Goal: Find contact information: Find contact information

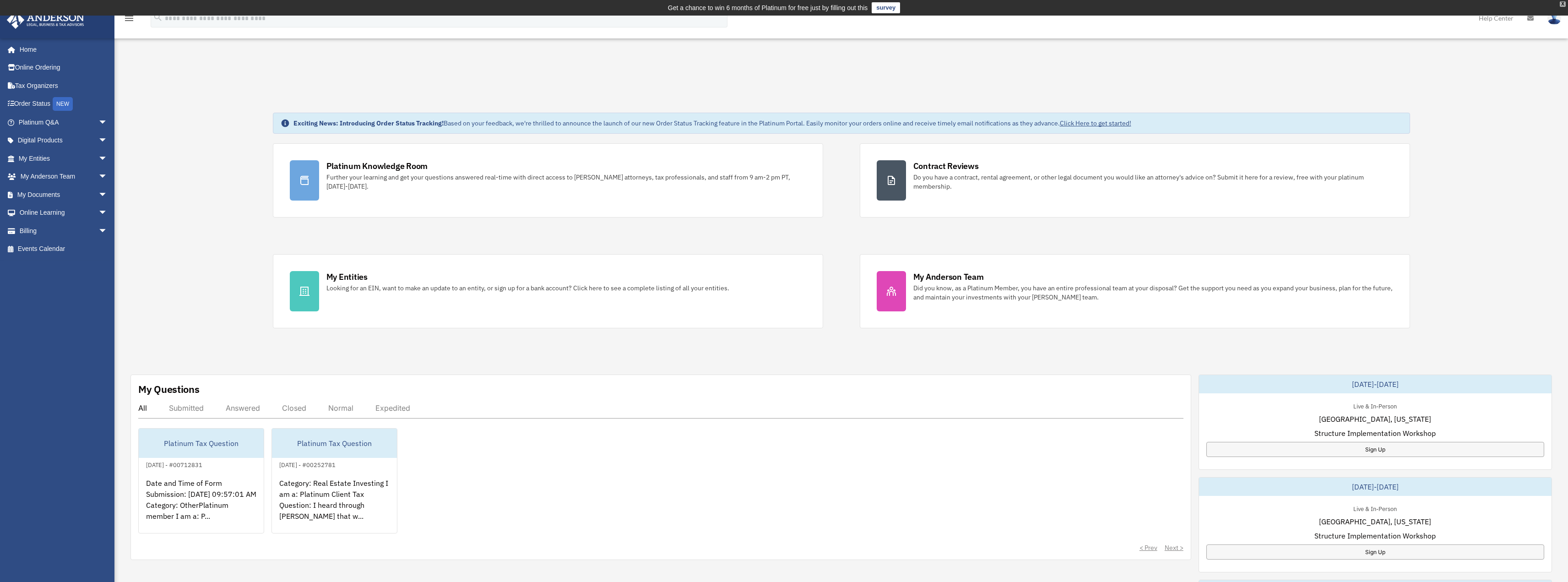
click at [1561, 3] on div "X" at bounding box center [1563, 4] width 6 height 5
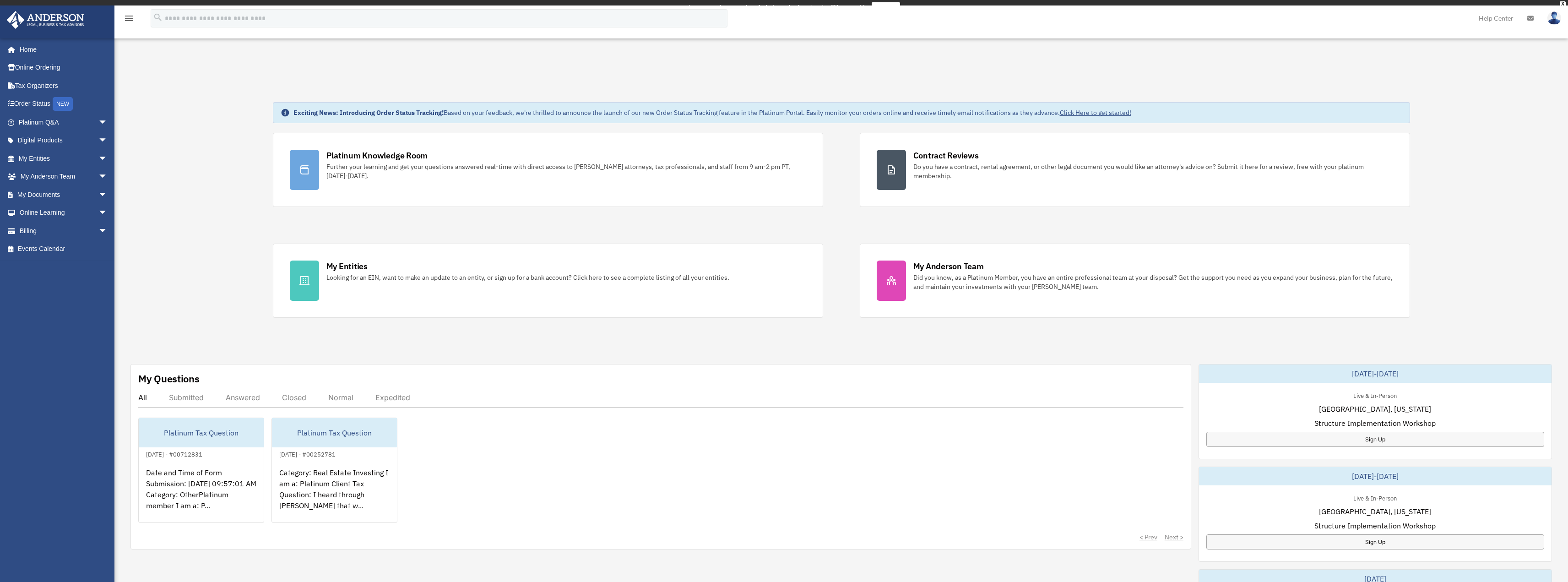
click at [1556, 22] on img at bounding box center [1554, 18] width 14 height 13
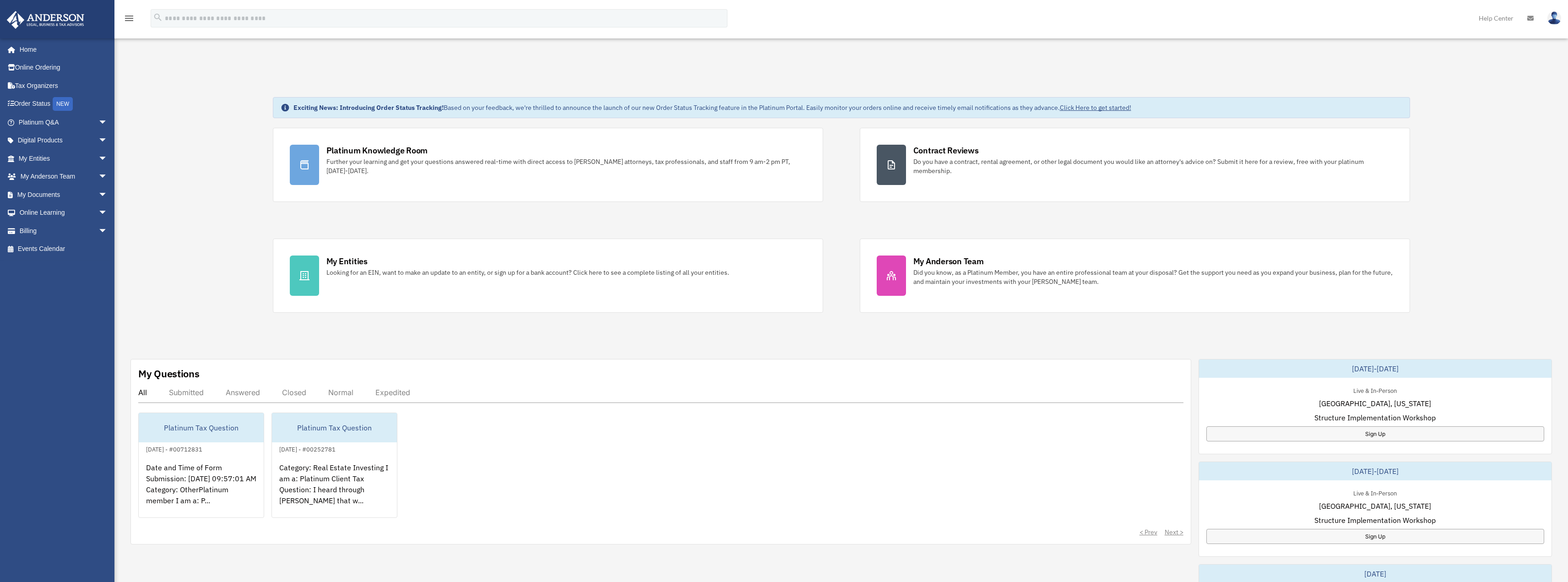
click at [1561, 21] on link at bounding box center [1554, 18] width 27 height 40
click at [1526, 40] on link "[EMAIL_ADDRESS][DOMAIN_NAME]" at bounding box center [1512, 47] width 99 height 27
click at [1555, 14] on img at bounding box center [1554, 18] width 14 height 13
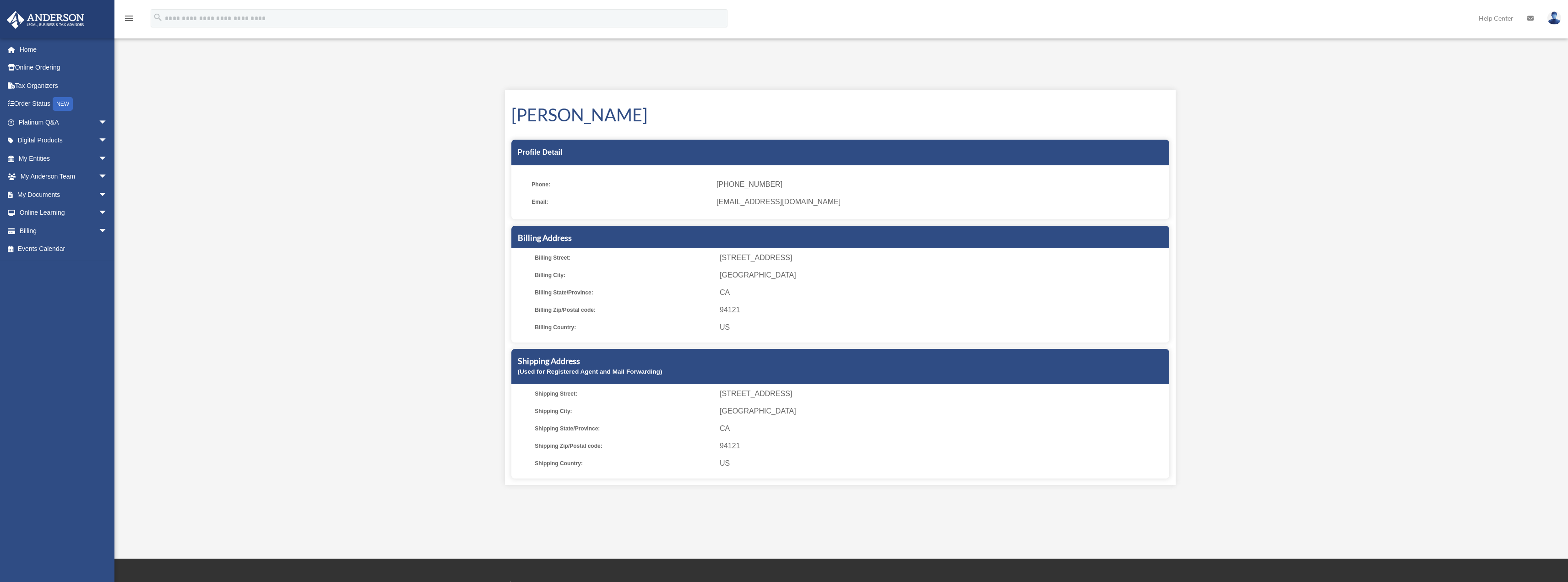
click at [749, 202] on span "[EMAIL_ADDRESS][DOMAIN_NAME]" at bounding box center [939, 202] width 446 height 13
click at [749, 202] on span "[EMAIL_ADDRESS][DOMAIN_NAME]" at bounding box center [939, 202] width 446 height 13
